Goal: Ask a question

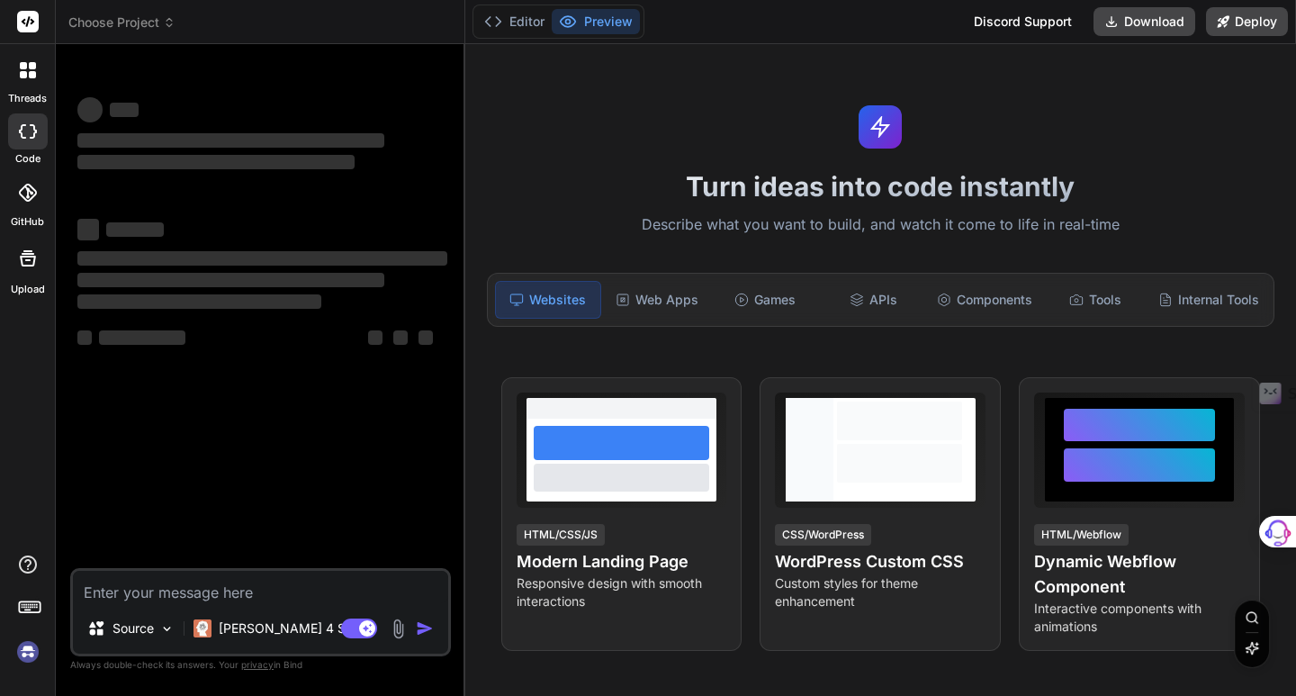
type textarea "x"
click at [25, 652] on img at bounding box center [28, 651] width 31 height 31
type textarea "x"
